Goal: Task Accomplishment & Management: Manage account settings

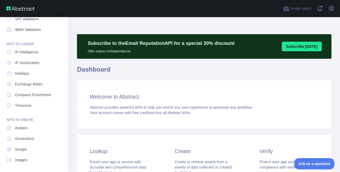
scroll to position [63, 0]
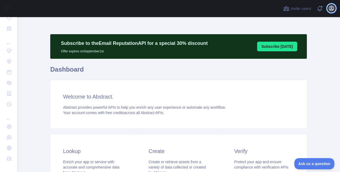
click at [329, 8] on icon "button" at bounding box center [332, 8] width 6 height 6
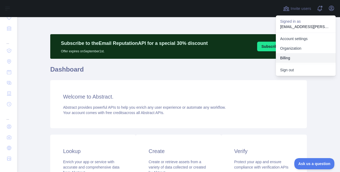
click at [284, 58] on button "Billing" at bounding box center [306, 58] width 60 height 10
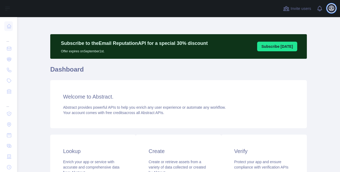
click at [332, 9] on icon "button" at bounding box center [331, 8] width 5 height 5
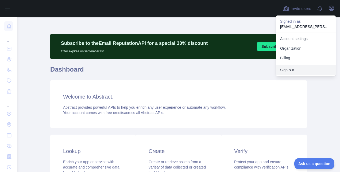
click at [293, 67] on button "Sign out" at bounding box center [306, 70] width 60 height 10
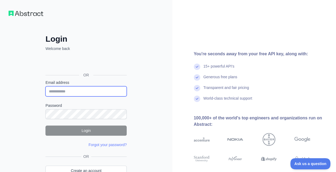
type input "**********"
